Goal: Task Accomplishment & Management: Manage account settings

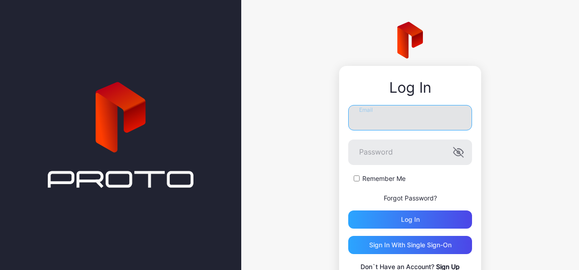
click at [415, 118] on input "Email" at bounding box center [410, 117] width 124 height 25
type input "**********"
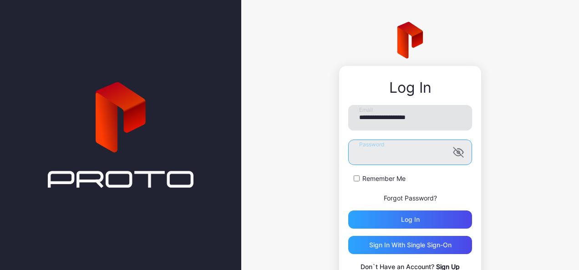
click at [348, 211] on button "Log in" at bounding box center [410, 220] width 124 height 18
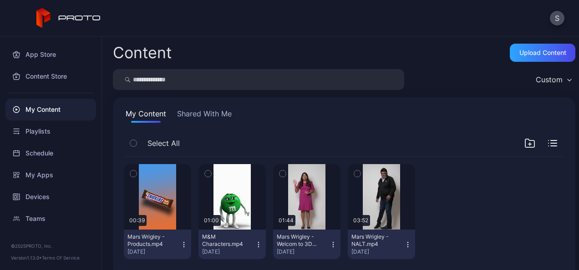
click at [279, 176] on icon "button" at bounding box center [282, 174] width 6 height 10
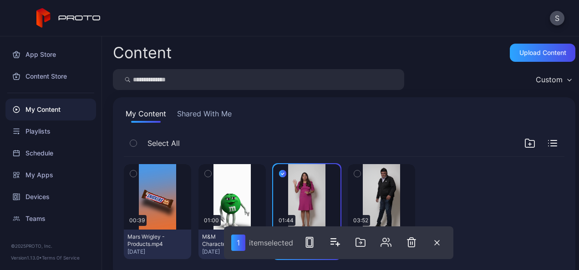
click at [279, 174] on icon "button" at bounding box center [282, 174] width 7 height 10
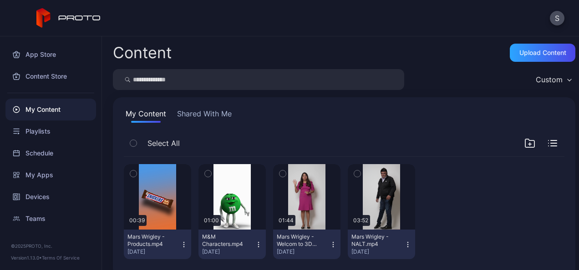
click at [354, 173] on icon "button" at bounding box center [357, 174] width 6 height 10
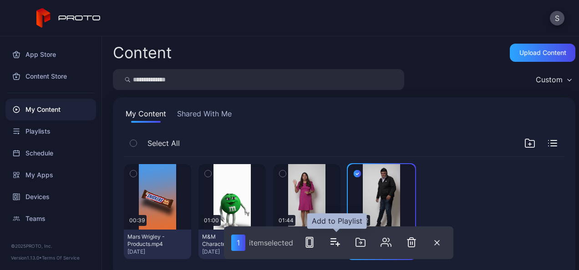
click at [335, 245] on icon "button" at bounding box center [334, 242] width 11 height 11
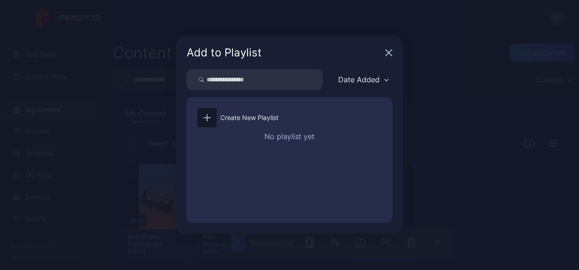
click at [390, 56] on icon "button" at bounding box center [388, 52] width 7 height 7
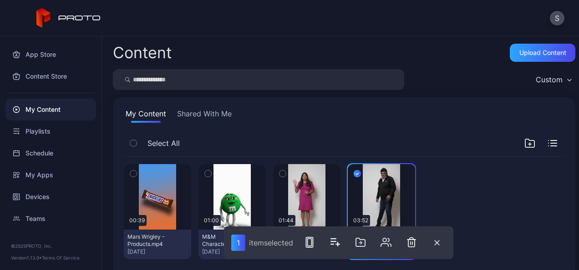
scroll to position [15, 0]
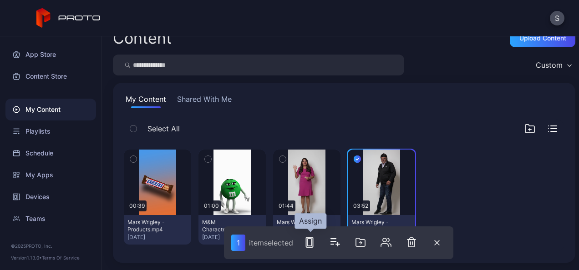
click at [312, 242] on rect "button" at bounding box center [309, 242] width 4 height 7
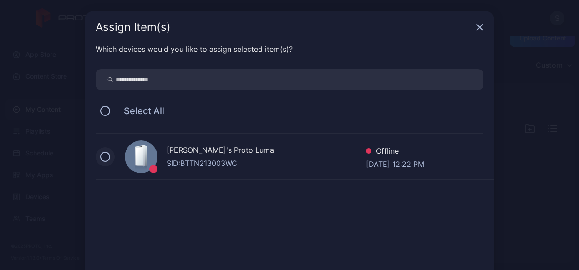
click at [100, 157] on button at bounding box center [105, 157] width 10 height 10
click at [476, 29] on icon "button" at bounding box center [479, 27] width 7 height 7
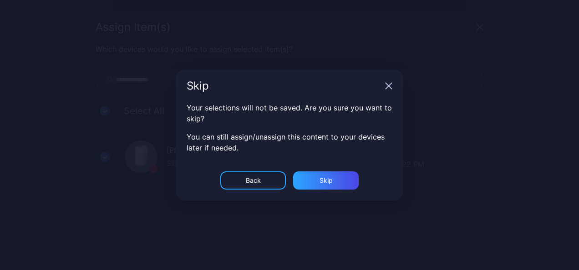
click at [388, 44] on div "Skip" at bounding box center [289, 27] width 409 height 33
click at [340, 184] on div "Skip" at bounding box center [325, 180] width 65 height 18
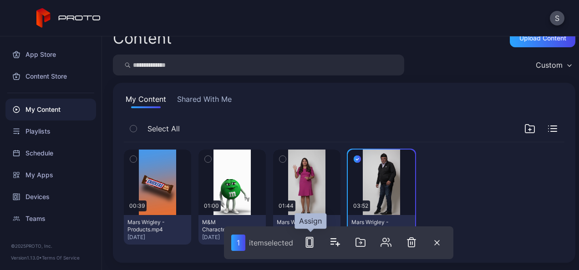
click at [309, 242] on icon "button" at bounding box center [309, 242] width 11 height 11
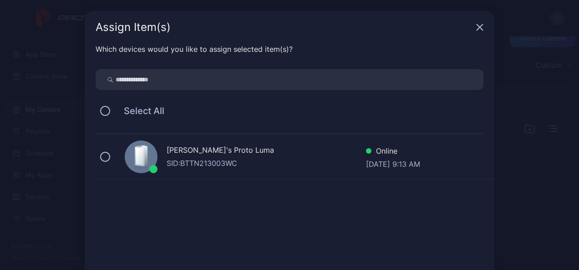
click at [479, 30] on div "Assign Item(s)" at bounding box center [289, 27] width 409 height 33
click at [476, 27] on icon "button" at bounding box center [479, 27] width 7 height 7
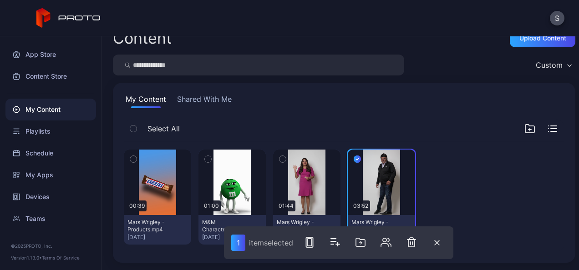
click at [468, 198] on div at bounding box center [455, 197] width 67 height 95
click at [353, 160] on icon "button" at bounding box center [356, 159] width 7 height 10
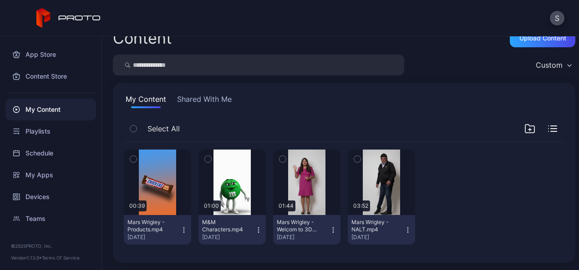
click at [279, 158] on icon "button" at bounding box center [282, 159] width 6 height 10
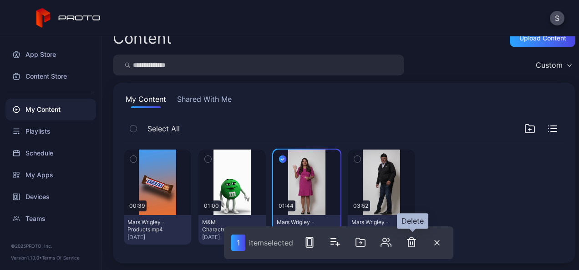
click at [411, 245] on icon "button" at bounding box center [411, 242] width 11 height 11
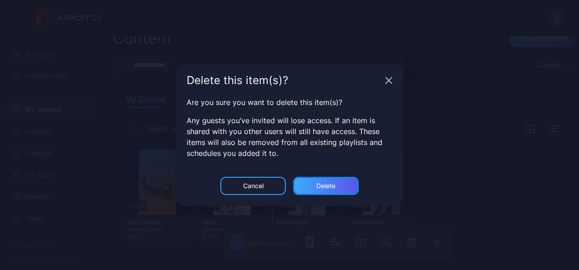
click at [317, 183] on div "Delete" at bounding box center [325, 185] width 19 height 7
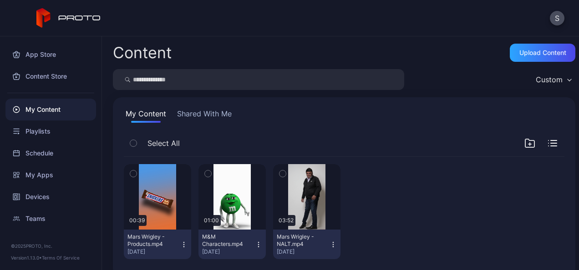
click at [399, 114] on div "My Content Shared With Me" at bounding box center [344, 115] width 440 height 15
click at [400, 115] on div "My Content Shared With Me" at bounding box center [344, 115] width 440 height 15
click at [401, 131] on div "My Content Shared With Me Select All Preview 00:39 Mars Wrigley - Products.mp4 …" at bounding box center [344, 187] width 462 height 180
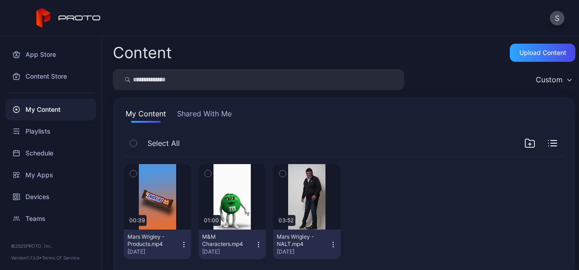
click at [401, 131] on div "My Content Shared With Me Select All Preview 00:39 Mars Wrigley - Products.mp4 …" at bounding box center [344, 187] width 462 height 180
click at [400, 135] on div "Select All" at bounding box center [344, 145] width 440 height 23
click at [400, 142] on div "Select All" at bounding box center [344, 145] width 440 height 23
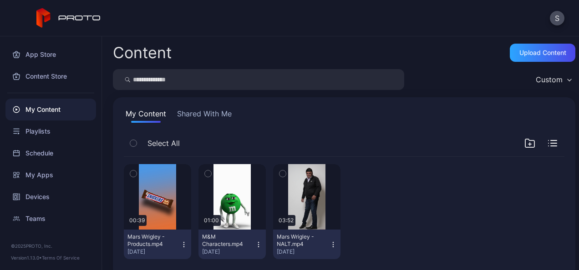
click at [400, 142] on div "Select All" at bounding box center [344, 145] width 440 height 23
